Goal: Task Accomplishment & Management: Use online tool/utility

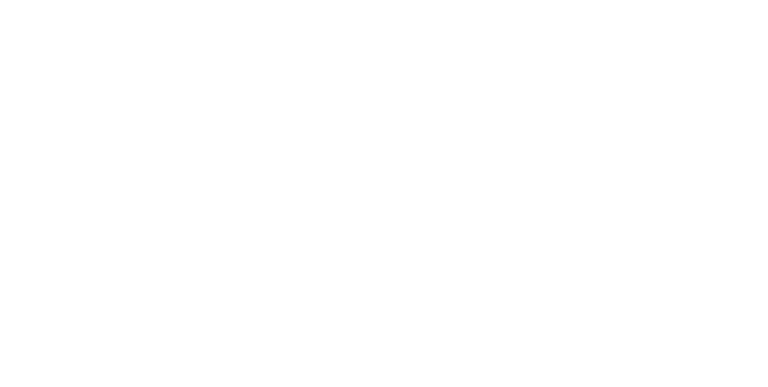
drag, startPoint x: 0, startPoint y: 0, endPoint x: 608, endPoint y: 157, distance: 627.5
click at [608, 0] on html at bounding box center [384, 0] width 768 height 0
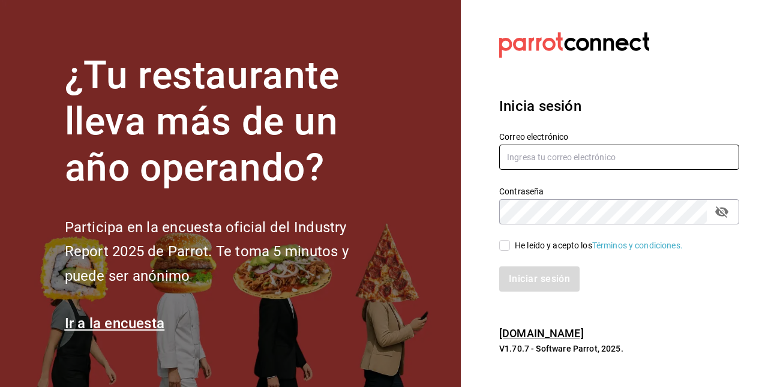
type input "animal.stregis@grupocosteno.com"
click at [504, 244] on input "He leído y acepto los Términos y condiciones." at bounding box center [504, 245] width 11 height 11
checkbox input "true"
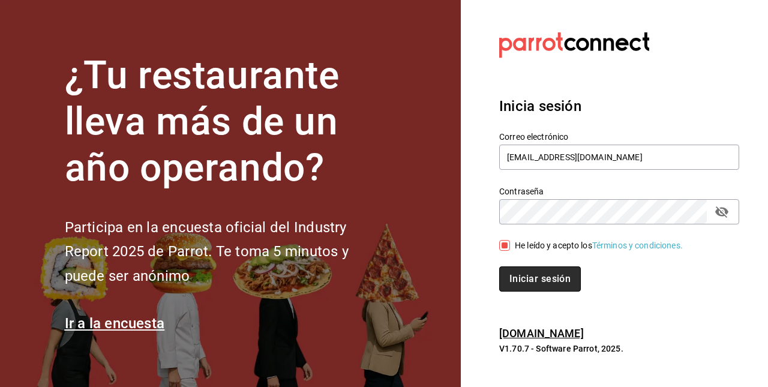
click at [511, 277] on button "Iniciar sesión" at bounding box center [540, 279] width 82 height 25
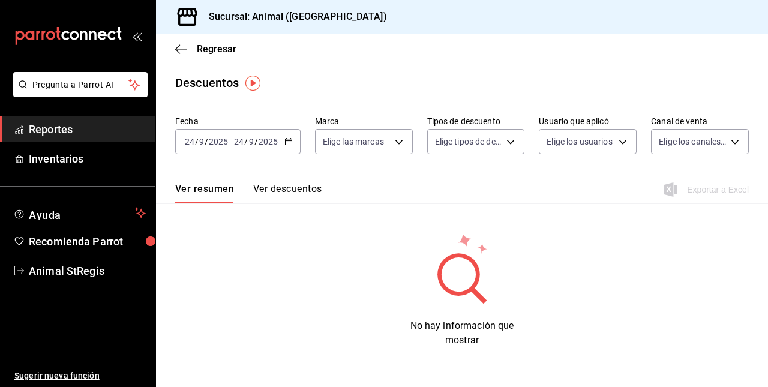
click at [119, 133] on span "Reportes" at bounding box center [87, 129] width 117 height 16
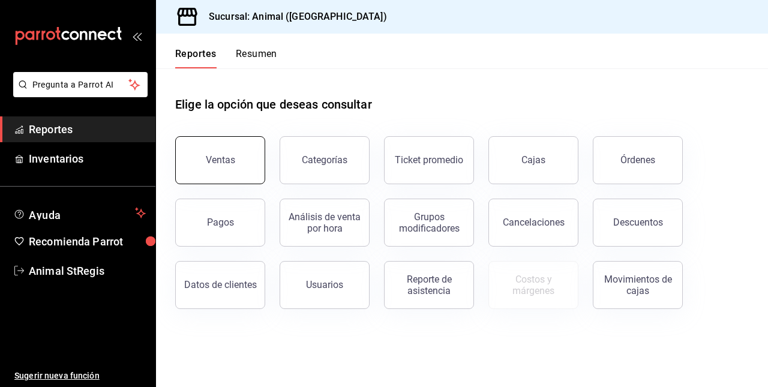
click at [228, 167] on button "Ventas" at bounding box center [220, 160] width 90 height 48
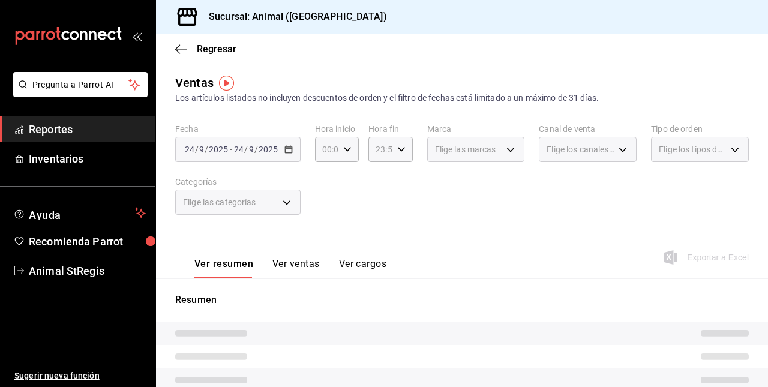
click at [239, 143] on div "2025-09-24 24 / 9 / 2025 - 2025-09-24 24 / 9 / 2025" at bounding box center [237, 149] width 125 height 25
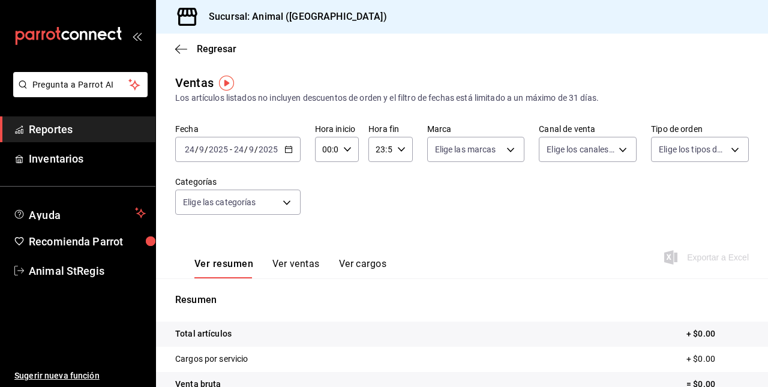
click at [239, 149] on input "24" at bounding box center [239, 150] width 11 height 10
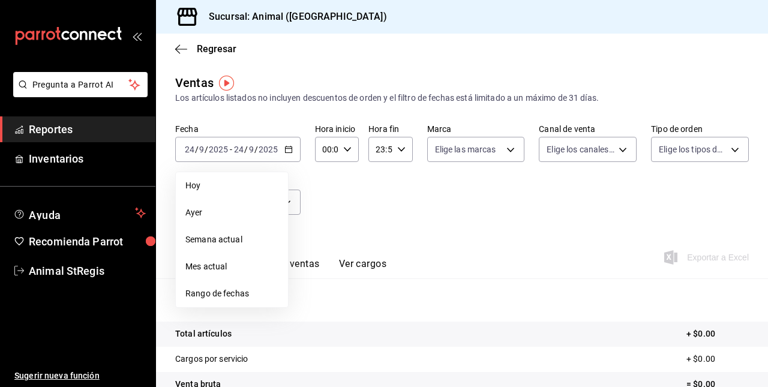
click at [244, 295] on span "Rango de fechas" at bounding box center [231, 294] width 93 height 13
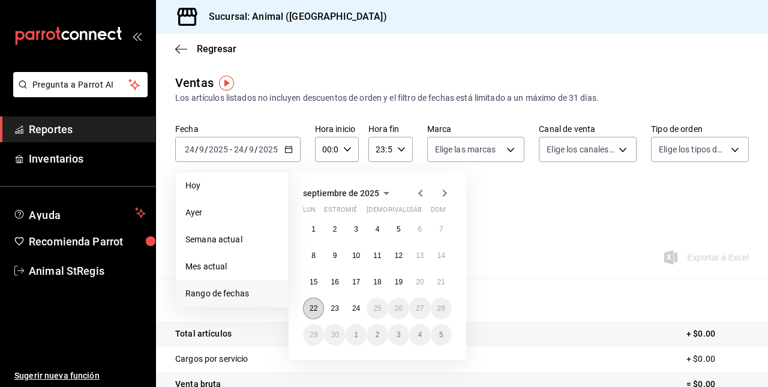
click at [313, 305] on abbr "22" at bounding box center [314, 308] width 8 height 8
click at [360, 310] on button "24" at bounding box center [356, 309] width 21 height 22
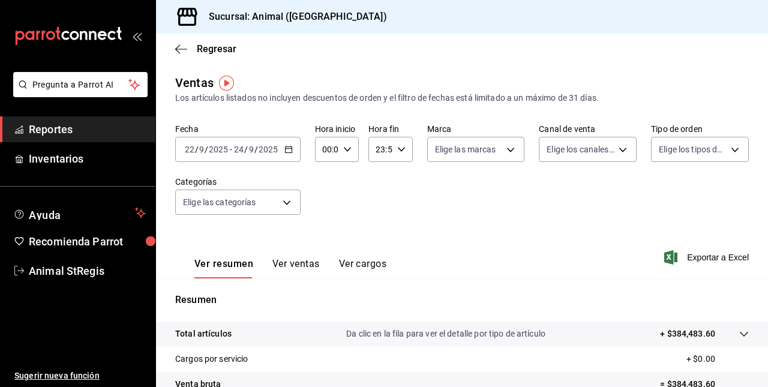
click at [309, 264] on button "Ver ventas" at bounding box center [296, 268] width 47 height 20
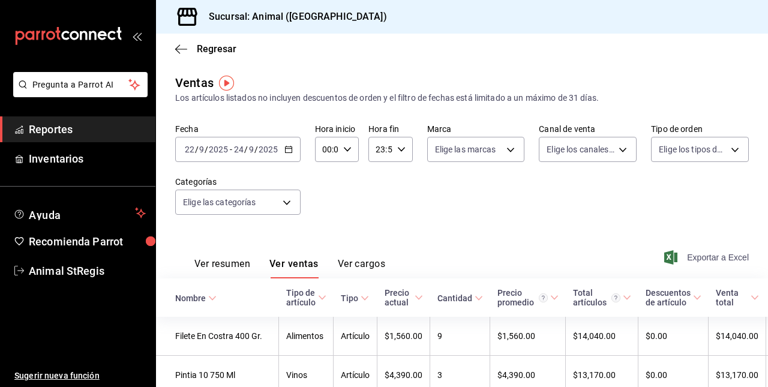
click at [683, 252] on span "Exportar a Excel" at bounding box center [708, 257] width 82 height 14
click at [286, 214] on body "Pregunta a Parrot AI Reportes Inventarios Ayuda Recomienda Parrot Animal StRegi…" at bounding box center [384, 193] width 768 height 387
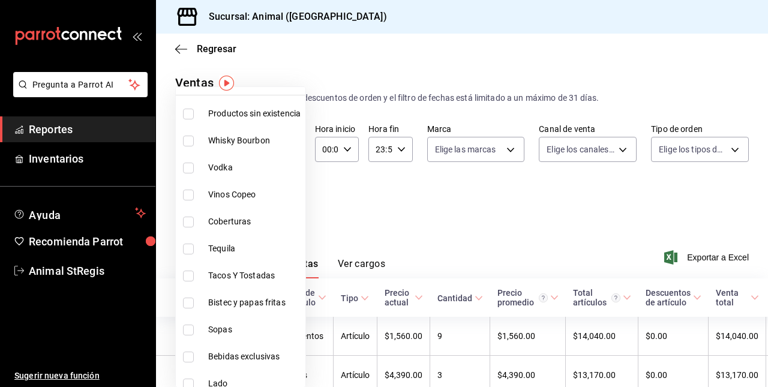
scroll to position [58, 0]
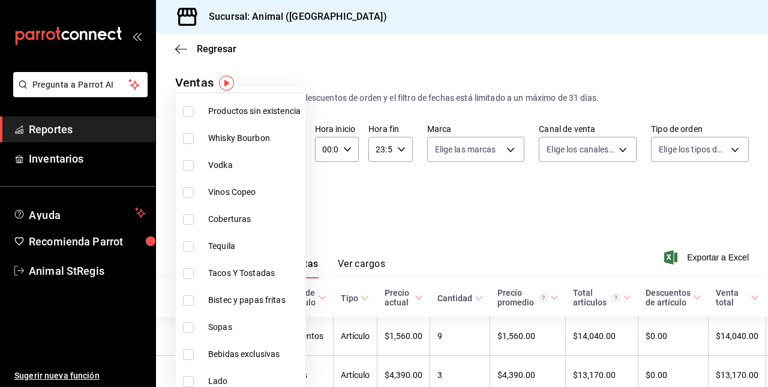
click at [193, 270] on input "checkbox" at bounding box center [188, 273] width 11 height 11
checkbox input "true"
type input "478caa61-5a17-4377-88e5-25c797c8acb8"
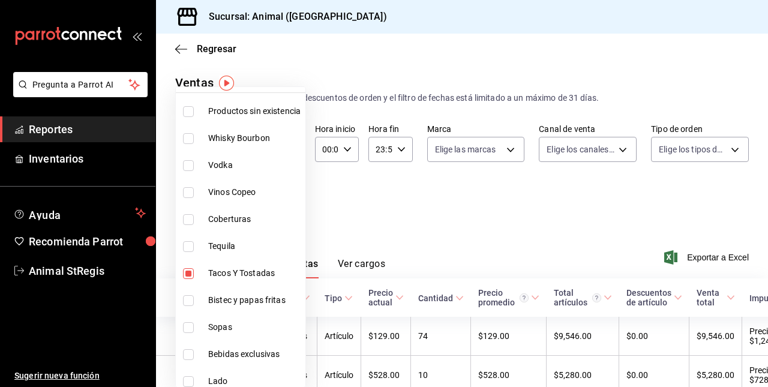
click at [186, 300] on input "checkbox" at bounding box center [188, 300] width 11 height 11
checkbox input "true"
type input "478caa61-5a17-4377-88e5-25c797c8acb8,c0133aaa-4126-4740-a95b-50edb015e131"
click at [188, 329] on input "checkbox" at bounding box center [188, 327] width 11 height 11
checkbox input "true"
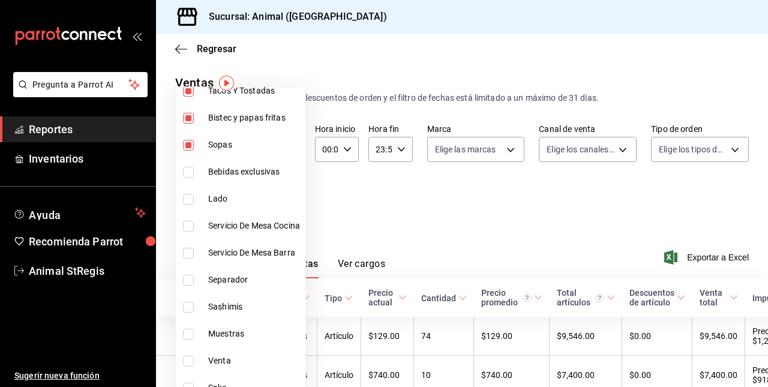
scroll to position [242, 0]
click at [181, 306] on li "Sashimis" at bounding box center [241, 305] width 130 height 27
type input "478caa61-5a17-4377-88e5-25c797c8acb8,c0133aaa-4126-4740-a95b-50edb015e131,de2f3…"
checkbox input "true"
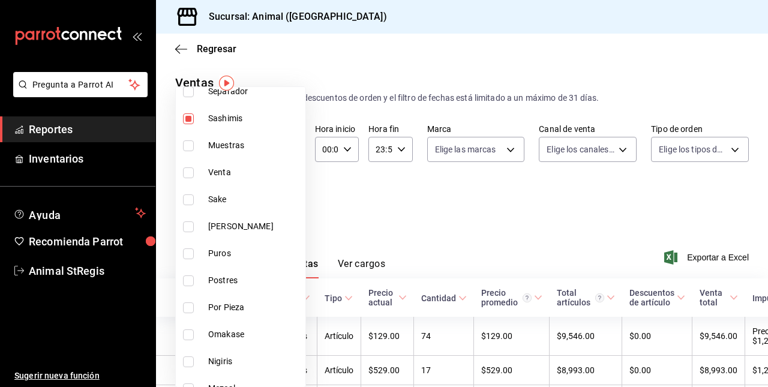
scroll to position [432, 0]
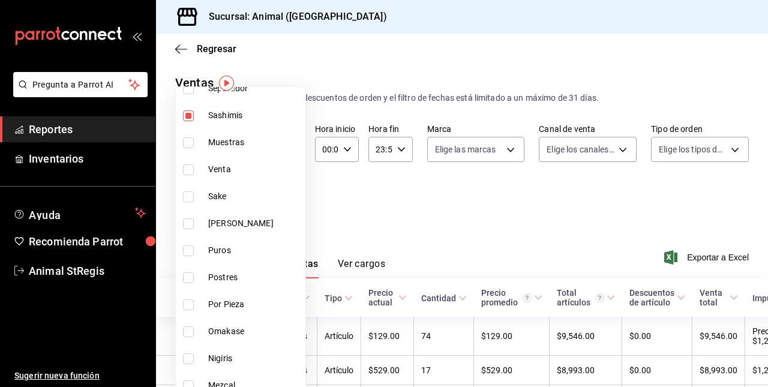
click at [190, 284] on li "Postres" at bounding box center [241, 277] width 130 height 27
type input "478caa61-5a17-4377-88e5-25c797c8acb8,c0133aaa-4126-4740-a95b-50edb015e131,de2f3…"
checkbox input "true"
click at [185, 327] on input "checkbox" at bounding box center [188, 332] width 11 height 11
checkbox input "true"
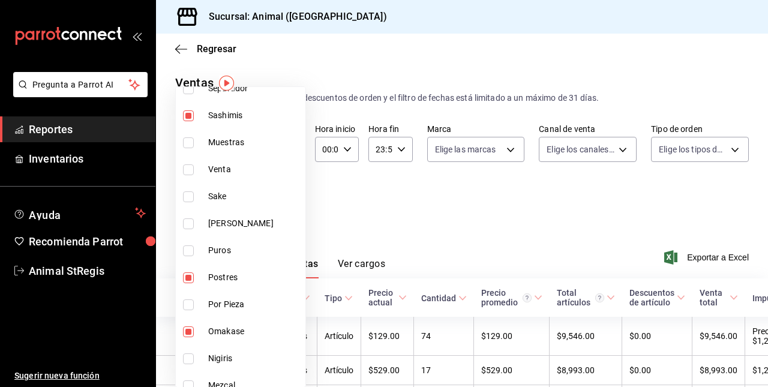
type input "478caa61-5a17-4377-88e5-25c797c8acb8,c0133aaa-4126-4740-a95b-50edb015e131,de2f3…"
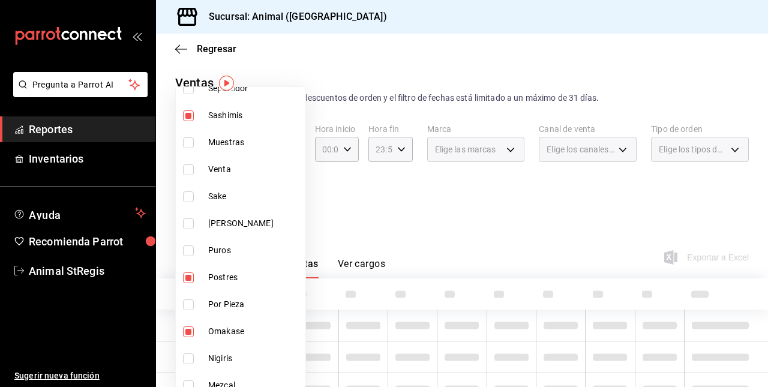
scroll to position [599, 0]
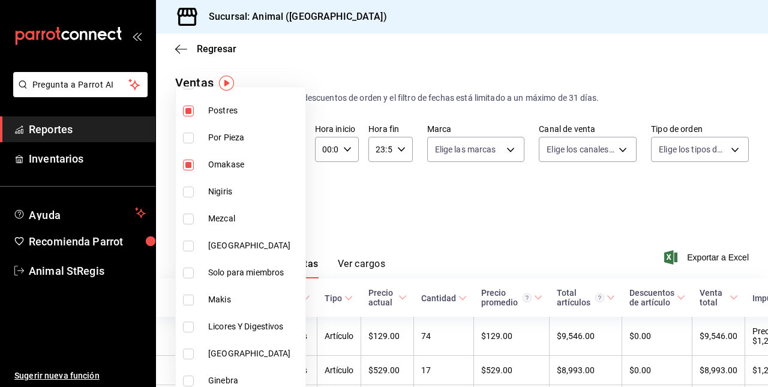
click at [189, 191] on input "checkbox" at bounding box center [188, 192] width 11 height 11
checkbox input "true"
type input "478caa61-5a17-4377-88e5-25c797c8acb8,c0133aaa-4126-4740-a95b-50edb015e131,de2f3…"
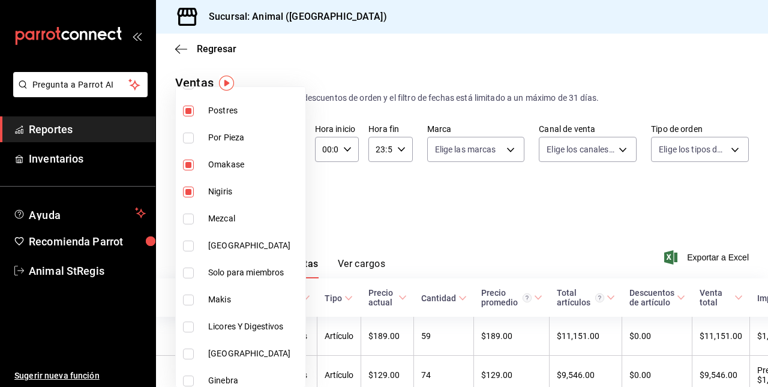
click at [187, 271] on input "checkbox" at bounding box center [188, 273] width 11 height 11
checkbox input "true"
type input "478caa61-5a17-4377-88e5-25c797c8acb8,c0133aaa-4126-4740-a95b-50edb015e131,de2f3…"
click at [191, 298] on input "checkbox" at bounding box center [188, 300] width 11 height 11
checkbox input "true"
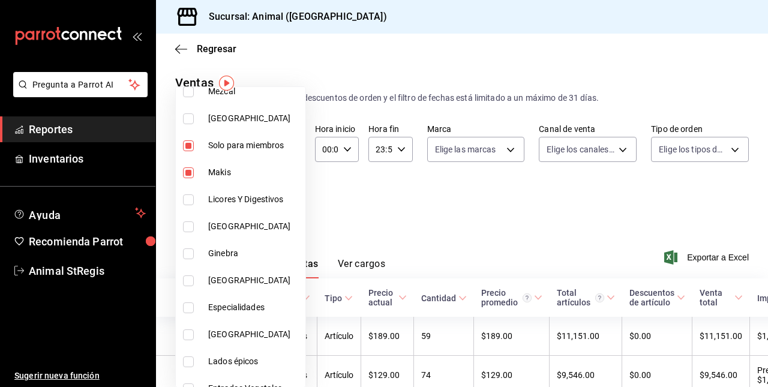
scroll to position [740, 0]
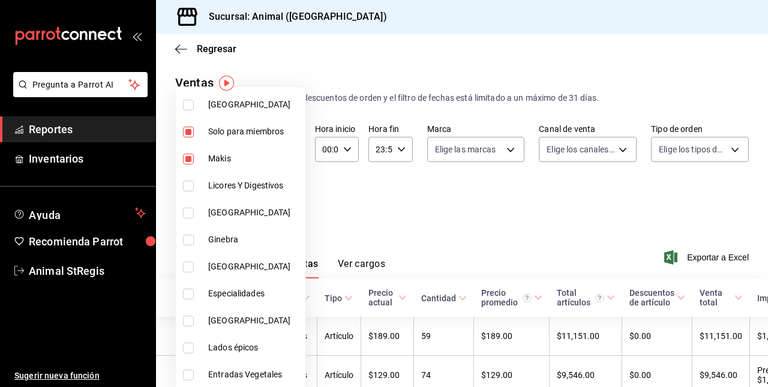
click at [182, 292] on li "Especialidades" at bounding box center [241, 293] width 130 height 27
type input "478caa61-5a17-4377-88e5-25c797c8acb8,c0133aaa-4126-4740-a95b-50edb015e131,de2f3…"
checkbox input "true"
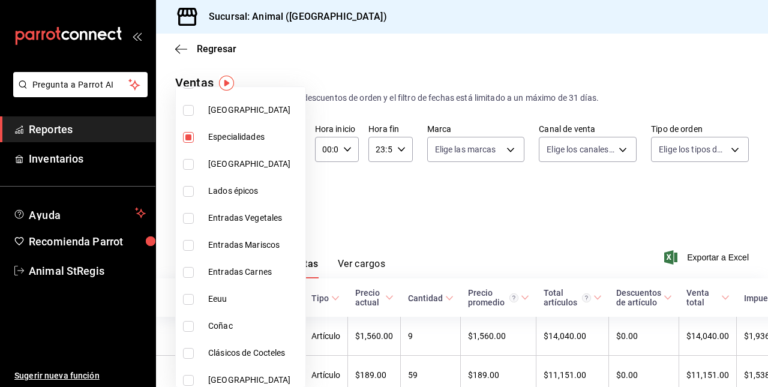
scroll to position [897, 0]
click at [187, 187] on input "checkbox" at bounding box center [188, 190] width 11 height 11
checkbox input "true"
type input "478caa61-5a17-4377-88e5-25c797c8acb8,c0133aaa-4126-4740-a95b-50edb015e131,de2f3…"
click at [187, 213] on input "checkbox" at bounding box center [188, 218] width 11 height 11
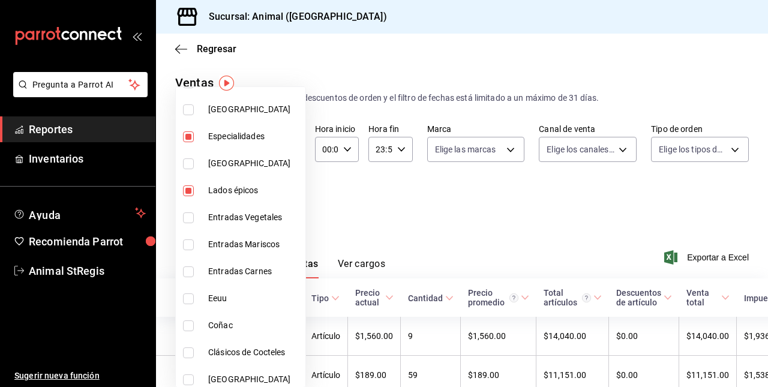
checkbox input "true"
type input "478caa61-5a17-4377-88e5-25c797c8acb8,c0133aaa-4126-4740-a95b-50edb015e131,de2f3…"
click at [187, 240] on input "checkbox" at bounding box center [188, 245] width 11 height 11
checkbox input "true"
type input "478caa61-5a17-4377-88e5-25c797c8acb8,c0133aaa-4126-4740-a95b-50edb015e131,de2f3…"
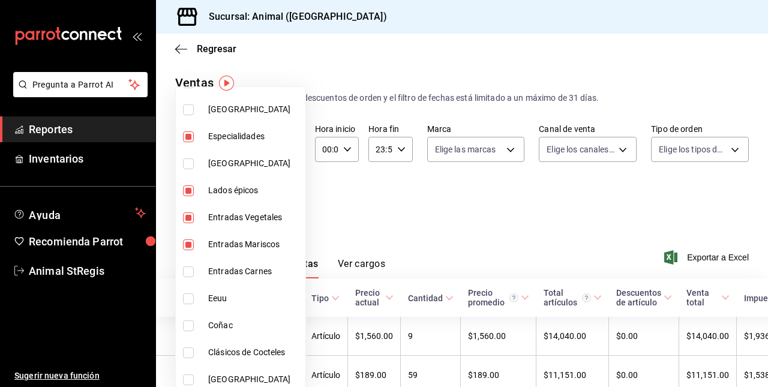
click at [188, 267] on input "checkbox" at bounding box center [188, 272] width 11 height 11
checkbox input "true"
type input "478caa61-5a17-4377-88e5-25c797c8acb8,c0133aaa-4126-4740-a95b-50edb015e131,de2f3…"
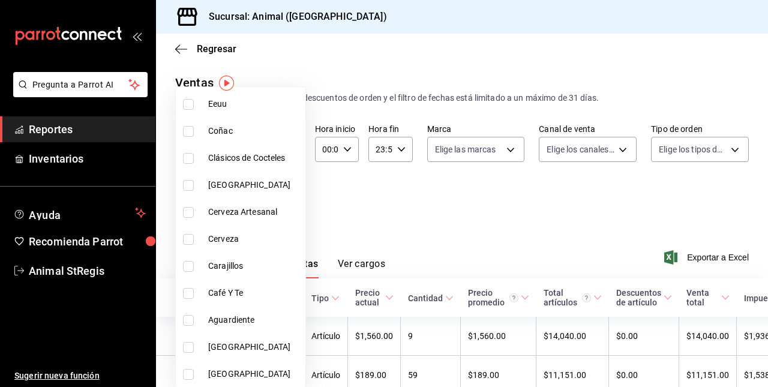
scroll to position [1119, 0]
click at [397, 190] on div at bounding box center [384, 193] width 768 height 387
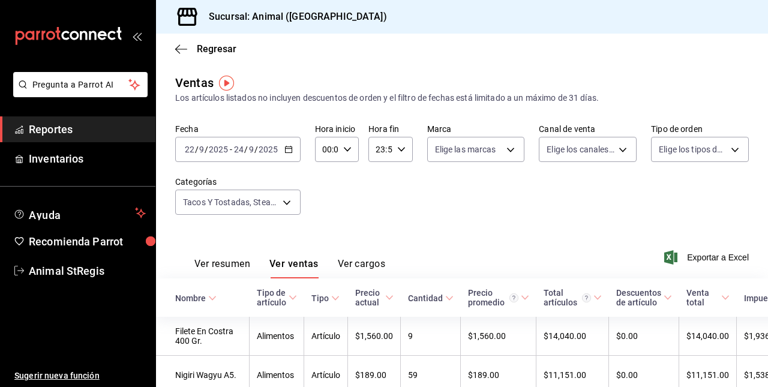
click at [282, 150] on div "2025-09-22 22 / 9 / 2025 - 2025-09-24 24 / 9 / 2025" at bounding box center [237, 149] width 125 height 25
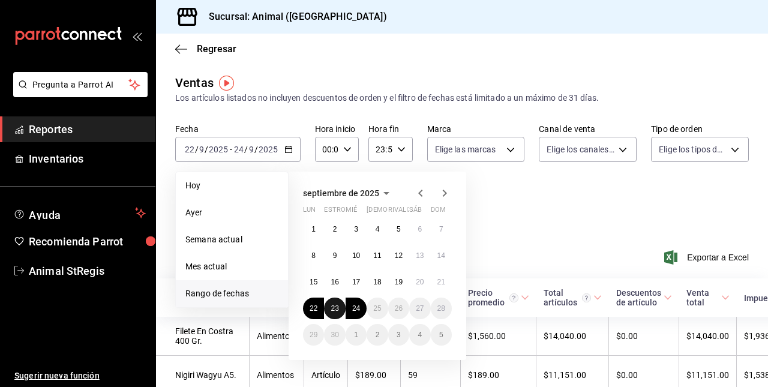
click at [336, 310] on abbr "23" at bounding box center [335, 308] width 8 height 8
click at [354, 311] on abbr "24" at bounding box center [356, 308] width 8 height 8
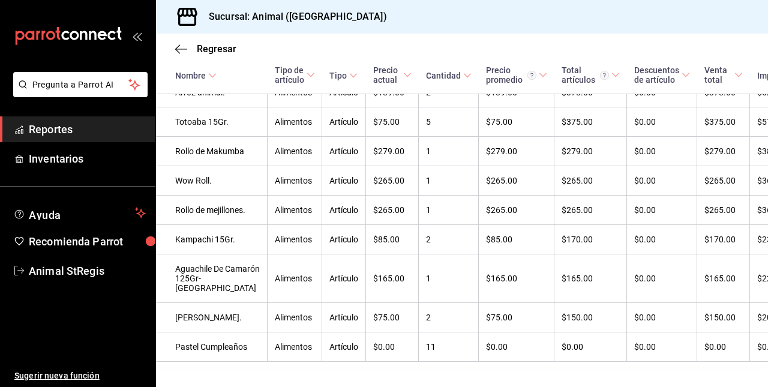
scroll to position [2300, 0]
